Goal: Complete application form: Complete application form

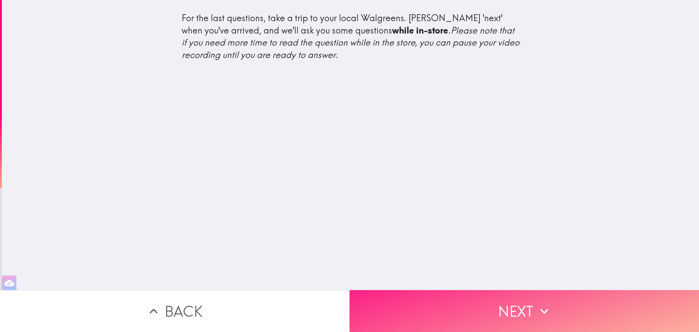
click at [515, 306] on button "Next" at bounding box center [525, 311] width 350 height 42
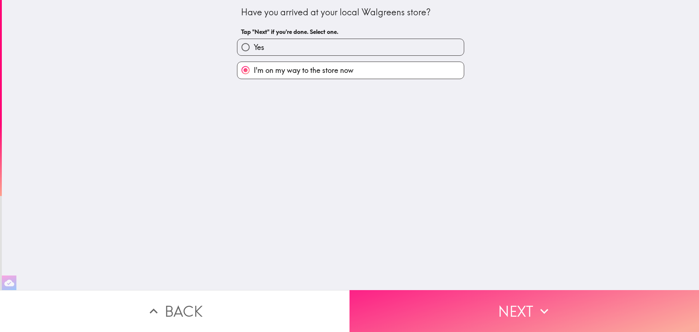
click at [522, 311] on button "Next" at bounding box center [525, 311] width 350 height 42
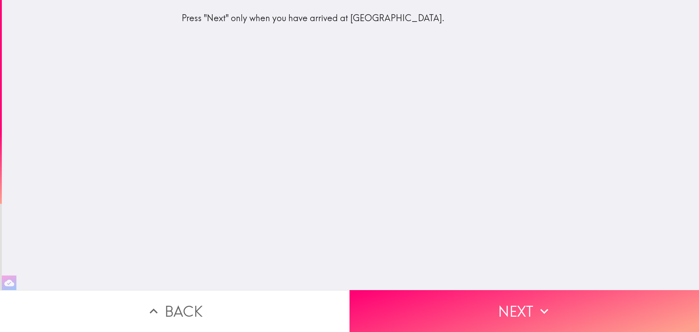
click at [168, 310] on button "Back" at bounding box center [175, 311] width 350 height 42
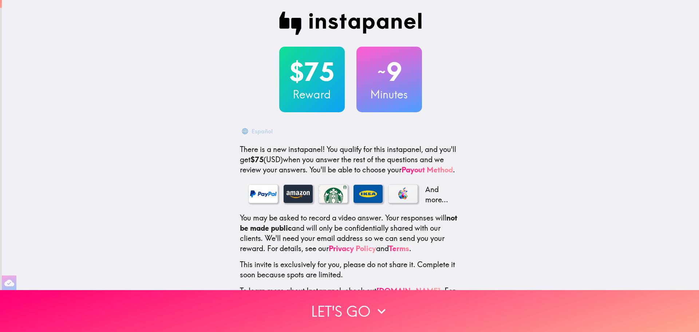
scroll to position [33, 0]
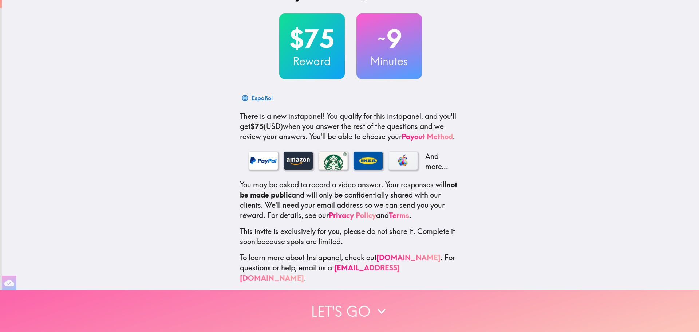
click at [341, 304] on button "Let's go" at bounding box center [349, 311] width 699 height 42
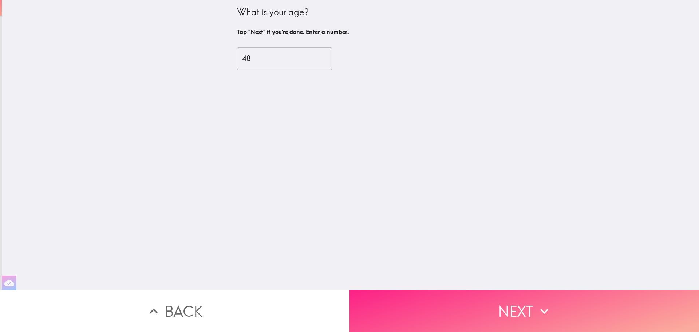
click at [470, 303] on button "Next" at bounding box center [525, 311] width 350 height 42
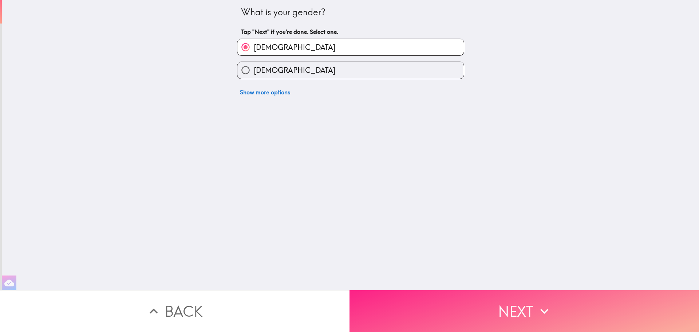
click at [487, 308] on button "Next" at bounding box center [525, 311] width 350 height 42
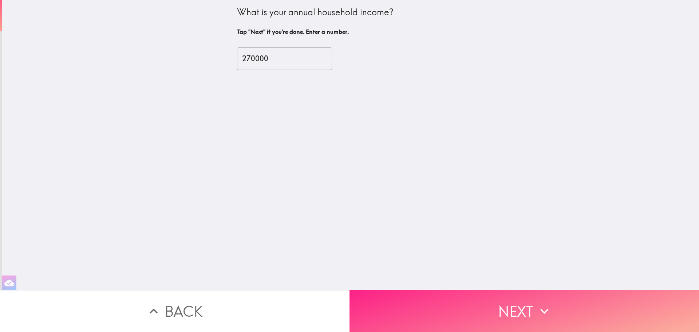
click at [537, 309] on icon "button" at bounding box center [545, 311] width 16 height 16
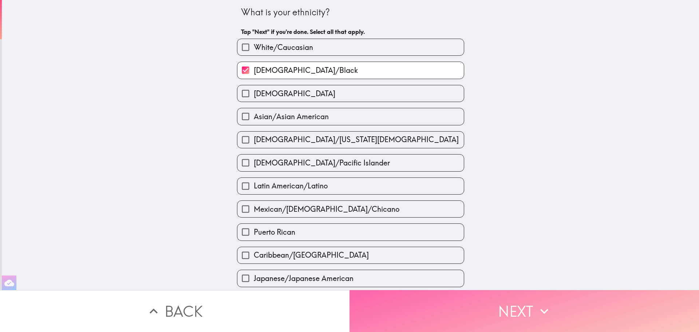
click at [537, 309] on icon "button" at bounding box center [545, 311] width 16 height 16
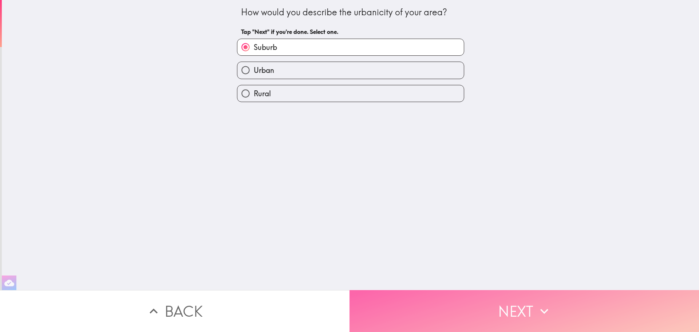
click at [537, 306] on icon "button" at bounding box center [545, 311] width 16 height 16
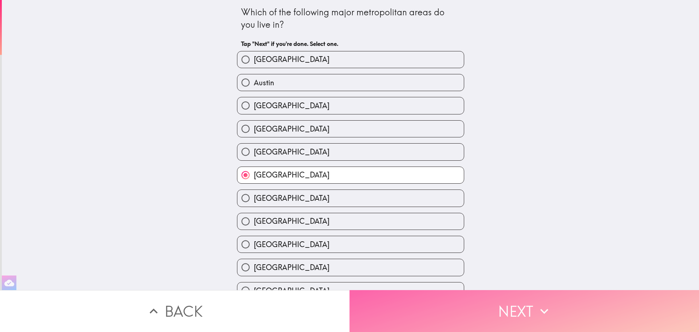
click at [537, 306] on icon "button" at bounding box center [545, 311] width 16 height 16
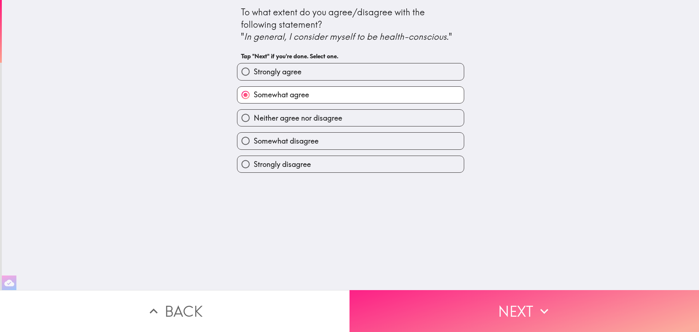
click at [537, 306] on icon "button" at bounding box center [545, 311] width 16 height 16
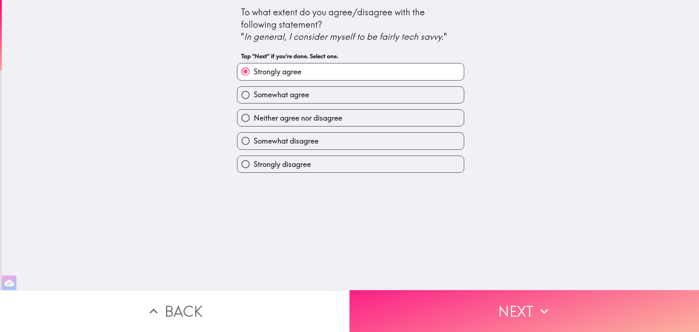
click at [537, 306] on icon "button" at bounding box center [545, 311] width 16 height 16
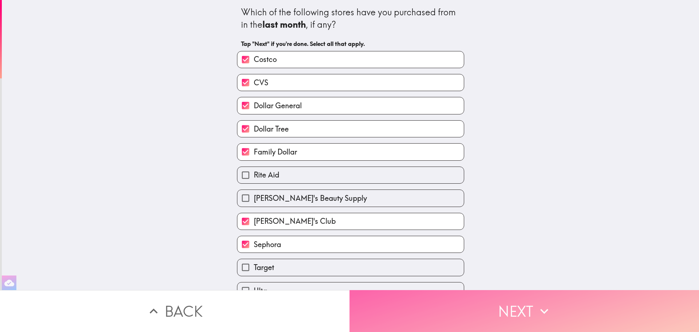
click at [537, 306] on icon "button" at bounding box center [545, 311] width 16 height 16
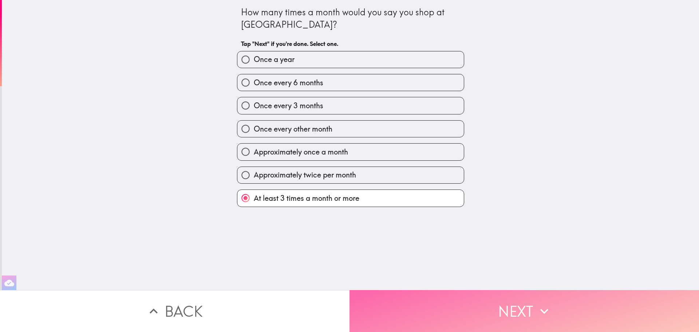
click at [537, 306] on icon "button" at bounding box center [545, 311] width 16 height 16
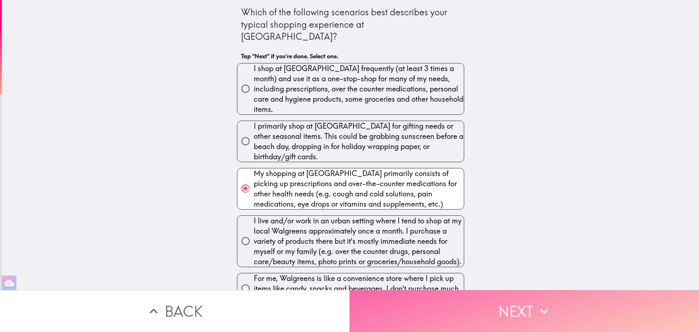
click at [537, 306] on icon "button" at bounding box center [545, 311] width 16 height 16
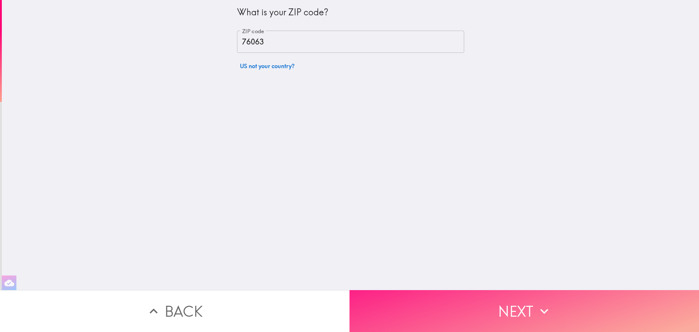
click at [537, 306] on icon "button" at bounding box center [545, 311] width 16 height 16
